Goal: Check status: Check status

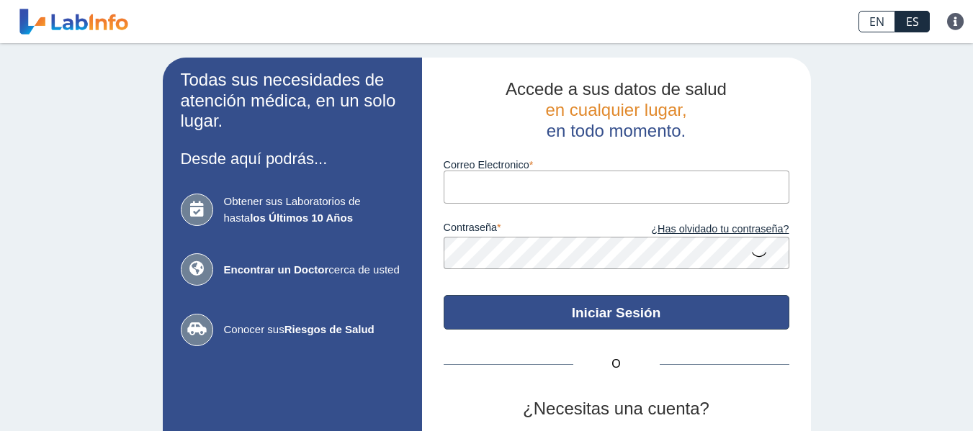
type input "[EMAIL_ADDRESS][DOMAIN_NAME]"
click at [582, 309] on button "Iniciar Sesión" at bounding box center [617, 312] width 346 height 35
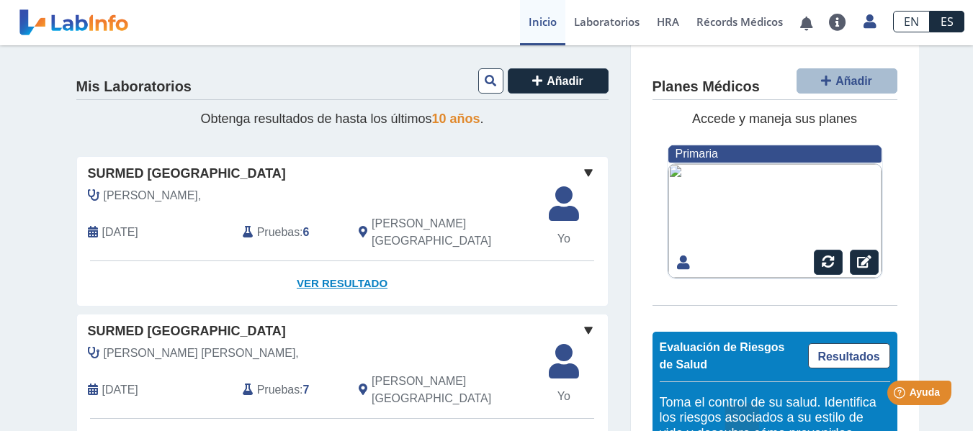
click at [337, 267] on link "Ver Resultado" at bounding box center [342, 283] width 531 height 45
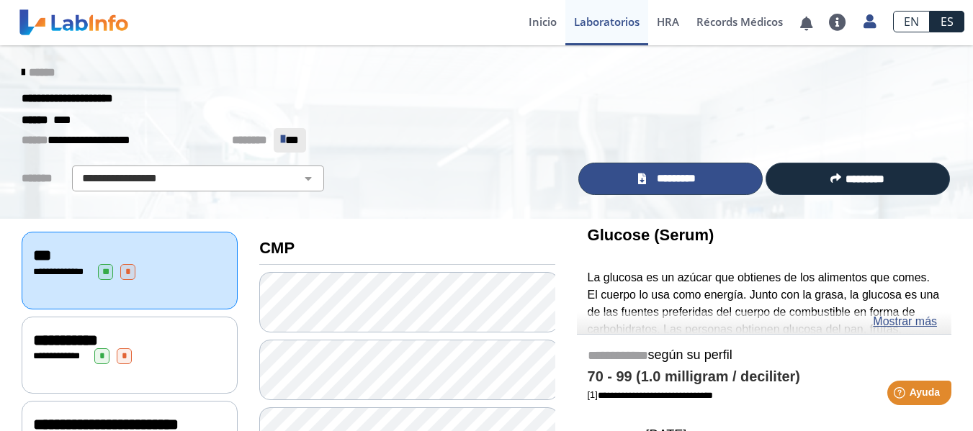
click at [666, 174] on span "*********" at bounding box center [676, 179] width 53 height 17
